Goal: Task Accomplishment & Management: Use online tool/utility

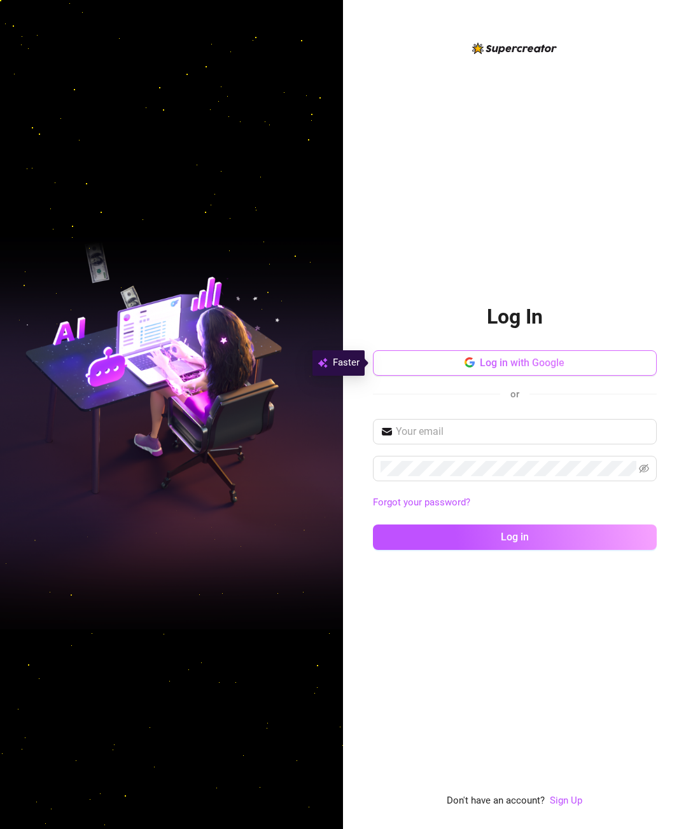
click at [499, 358] on span "Log in with Google" at bounding box center [522, 363] width 85 height 12
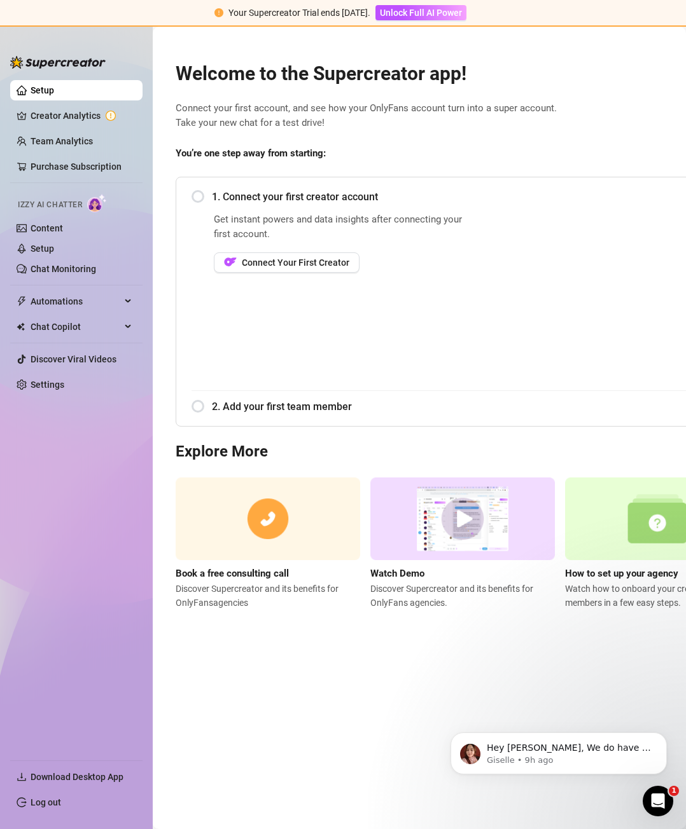
click at [81, 103] on ul "Setup Creator Analytics Team Analytics Purchase Subscription Izzy AI Chatter Co…" at bounding box center [76, 415] width 132 height 680
click at [85, 113] on link "Creator Analytics" at bounding box center [82, 116] width 102 height 20
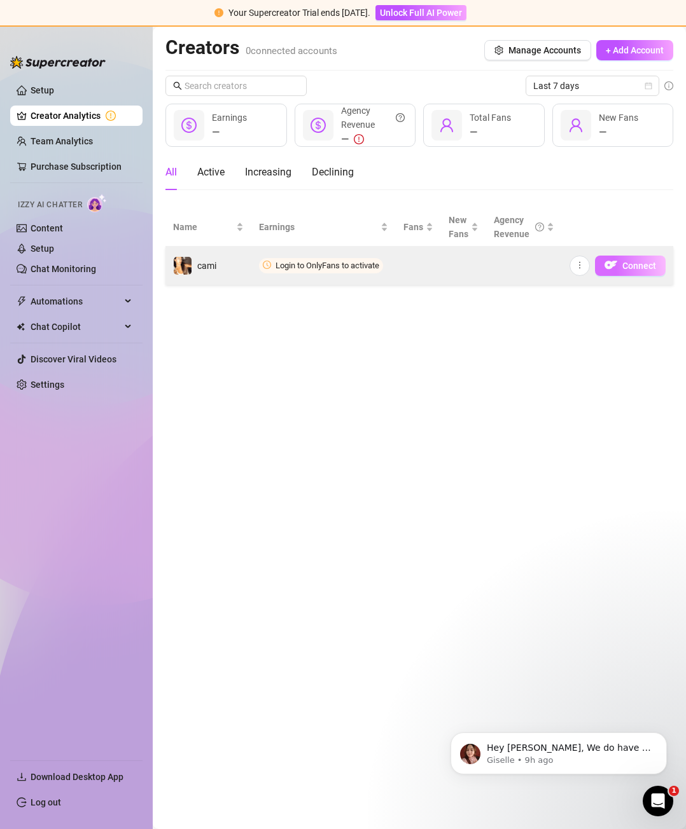
click at [625, 264] on span "Connect" at bounding box center [639, 266] width 34 height 10
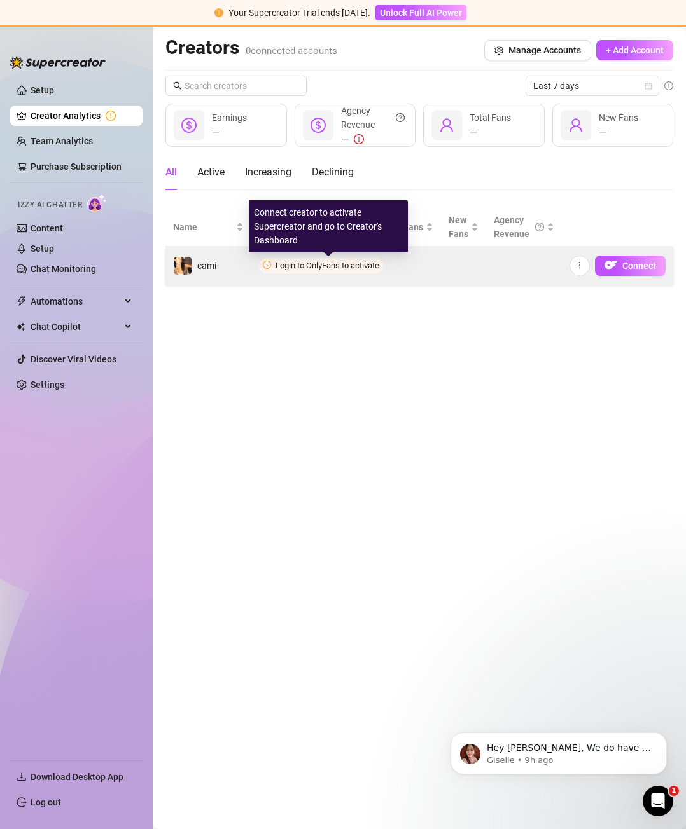
click at [341, 264] on span "Login to OnlyFans to activate" at bounding box center [327, 266] width 104 height 10
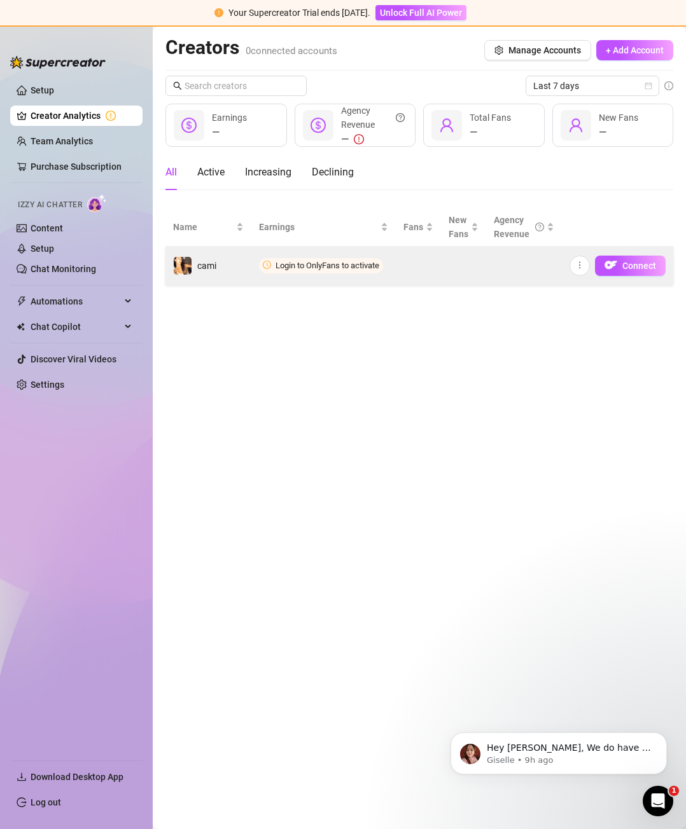
click at [368, 264] on span "Login to OnlyFans to activate" at bounding box center [327, 266] width 104 height 10
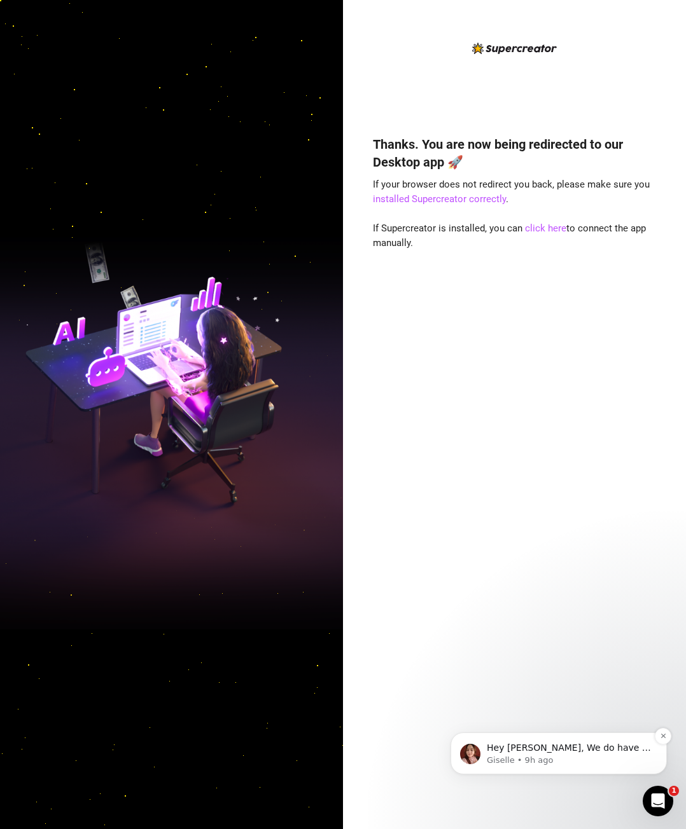
click at [555, 753] on p "Hey [PERSON_NAME], We do have a mobile app that you can use to track your analy…" at bounding box center [569, 748] width 164 height 13
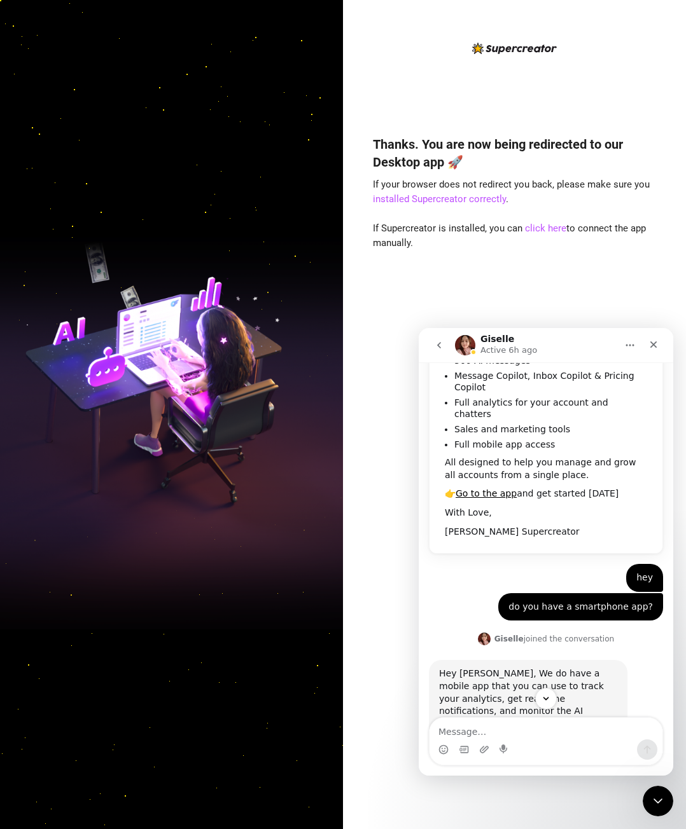
scroll to position [209, 0]
